Goal: Information Seeking & Learning: Learn about a topic

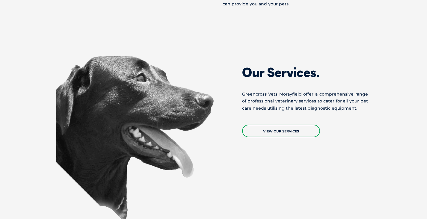
scroll to position [456, 0]
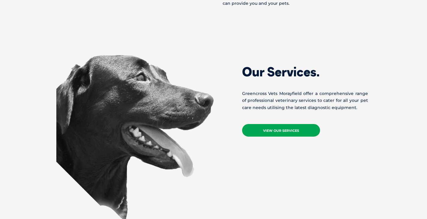
click at [281, 124] on link "View Our Services" at bounding box center [281, 130] width 78 height 13
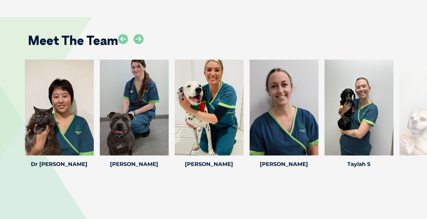
scroll to position [872, 0]
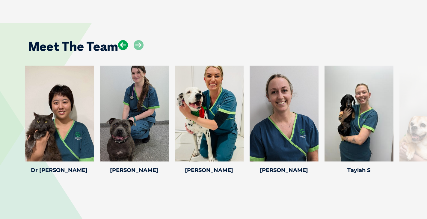
click at [123, 40] on icon at bounding box center [123, 45] width 10 height 10
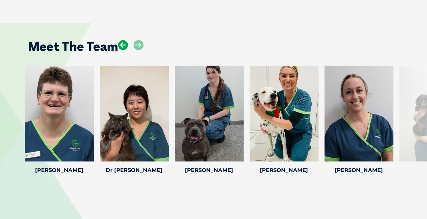
click at [125, 40] on icon at bounding box center [123, 45] width 10 height 10
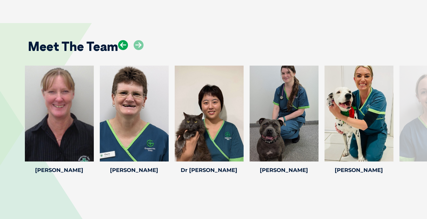
click at [125, 40] on icon at bounding box center [123, 45] width 10 height 10
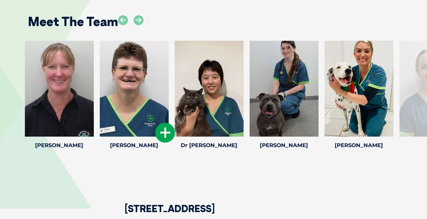
scroll to position [843, 0]
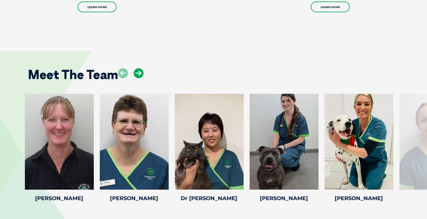
click at [139, 68] on icon at bounding box center [139, 73] width 10 height 10
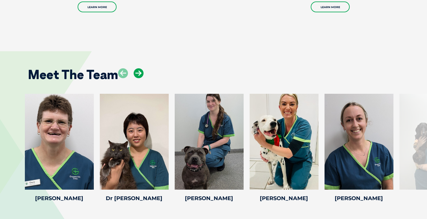
click at [139, 68] on icon at bounding box center [139, 73] width 10 height 10
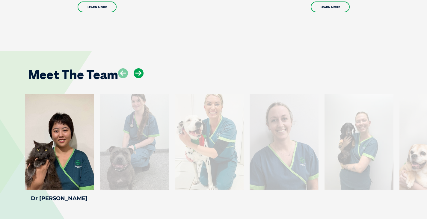
click at [139, 68] on icon at bounding box center [139, 73] width 10 height 10
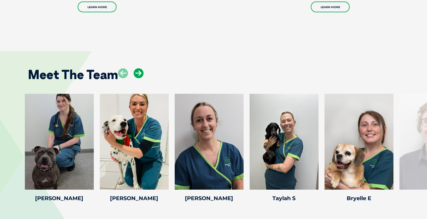
click at [139, 68] on icon at bounding box center [139, 73] width 10 height 10
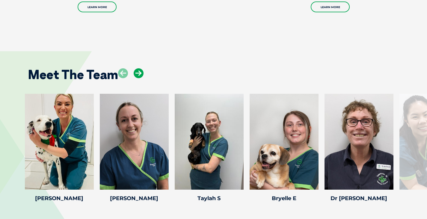
click at [139, 68] on icon at bounding box center [139, 73] width 10 height 10
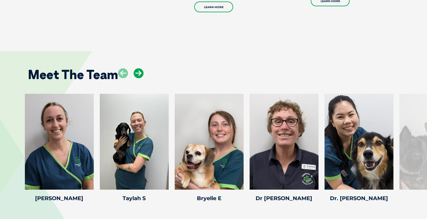
click at [139, 68] on icon at bounding box center [139, 73] width 10 height 10
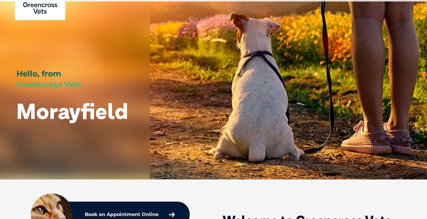
scroll to position [0, 0]
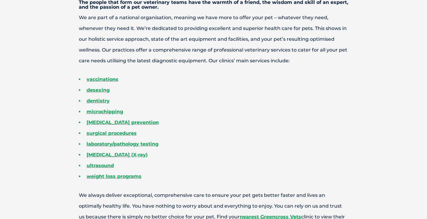
scroll to position [198, 0]
